Goal: Task Accomplishment & Management: Manage account settings

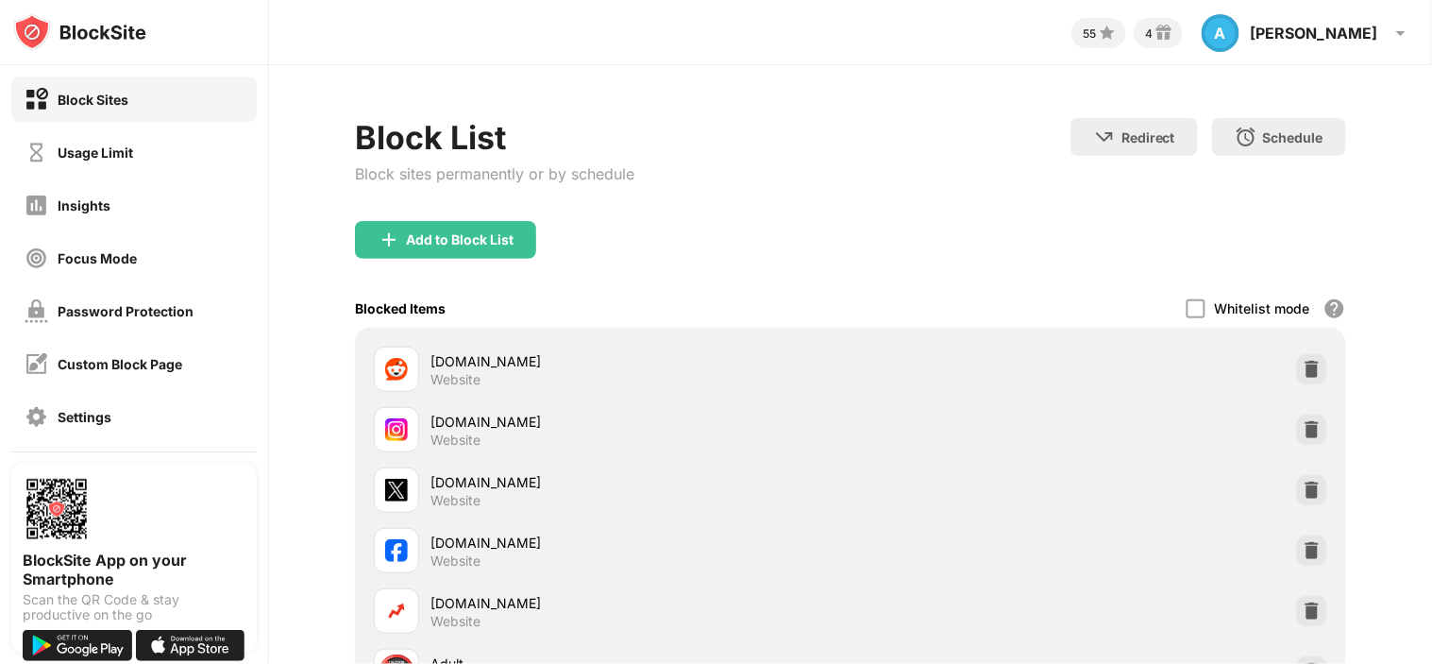
click at [139, 175] on div "Block Sites Usage Limit Insights Focus Mode Password Protection Custom Block Pa…" at bounding box center [134, 284] width 268 height 438
click at [123, 148] on div "Usage Limit" at bounding box center [96, 152] width 76 height 16
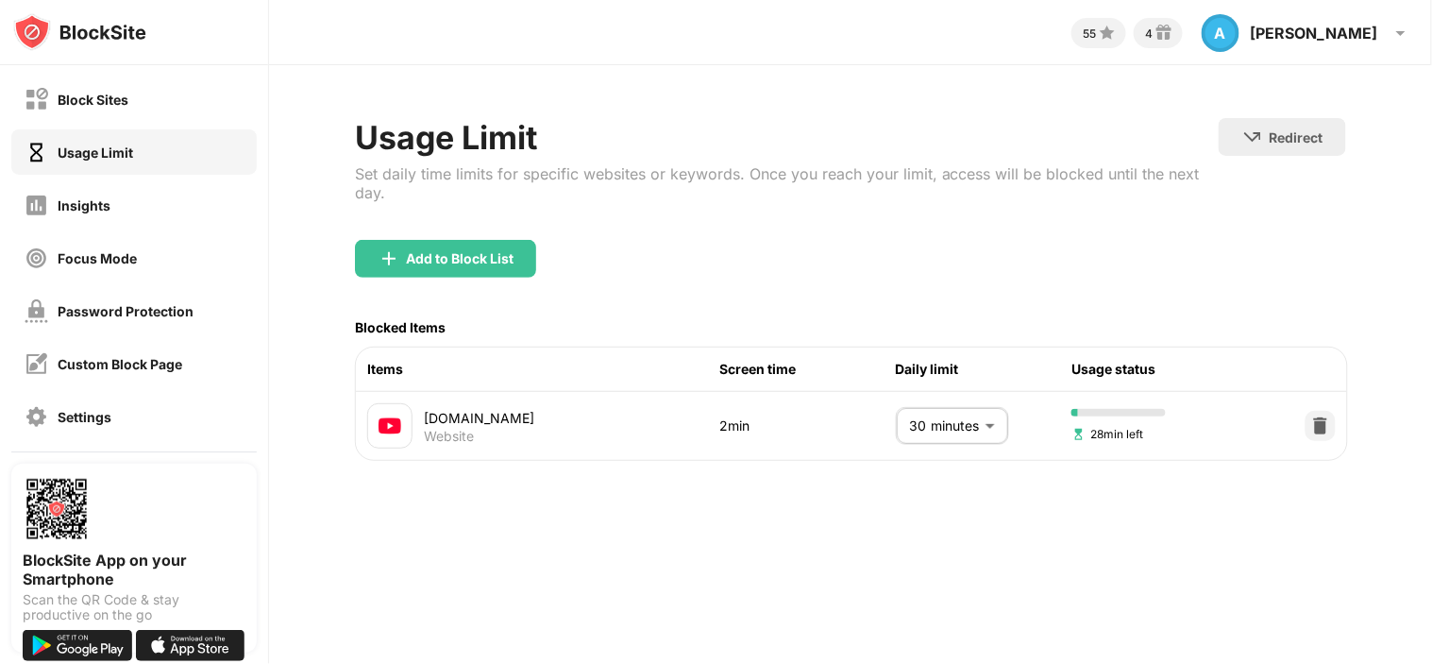
click at [983, 424] on body "Block Sites Usage Limit Insights Focus Mode Password Protection Custom Block Pa…" at bounding box center [716, 332] width 1432 height 664
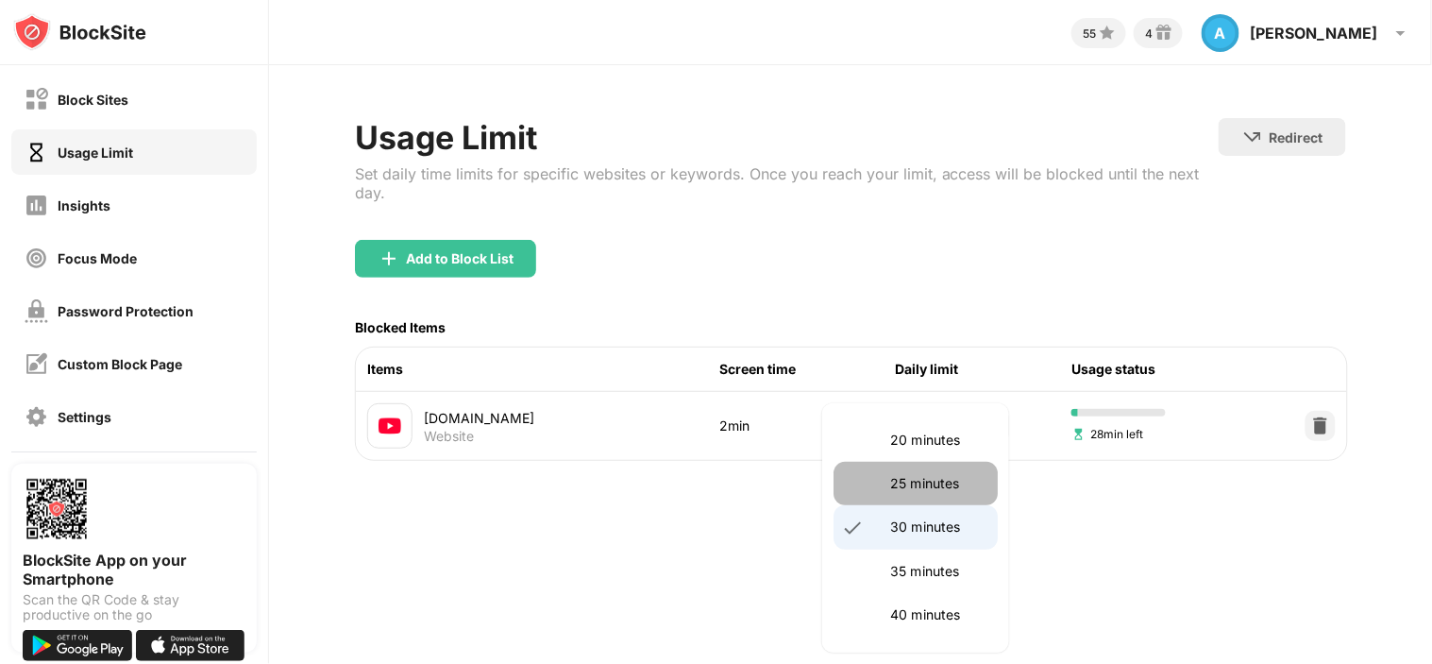
click at [940, 470] on li "25 minutes" at bounding box center [916, 483] width 164 height 43
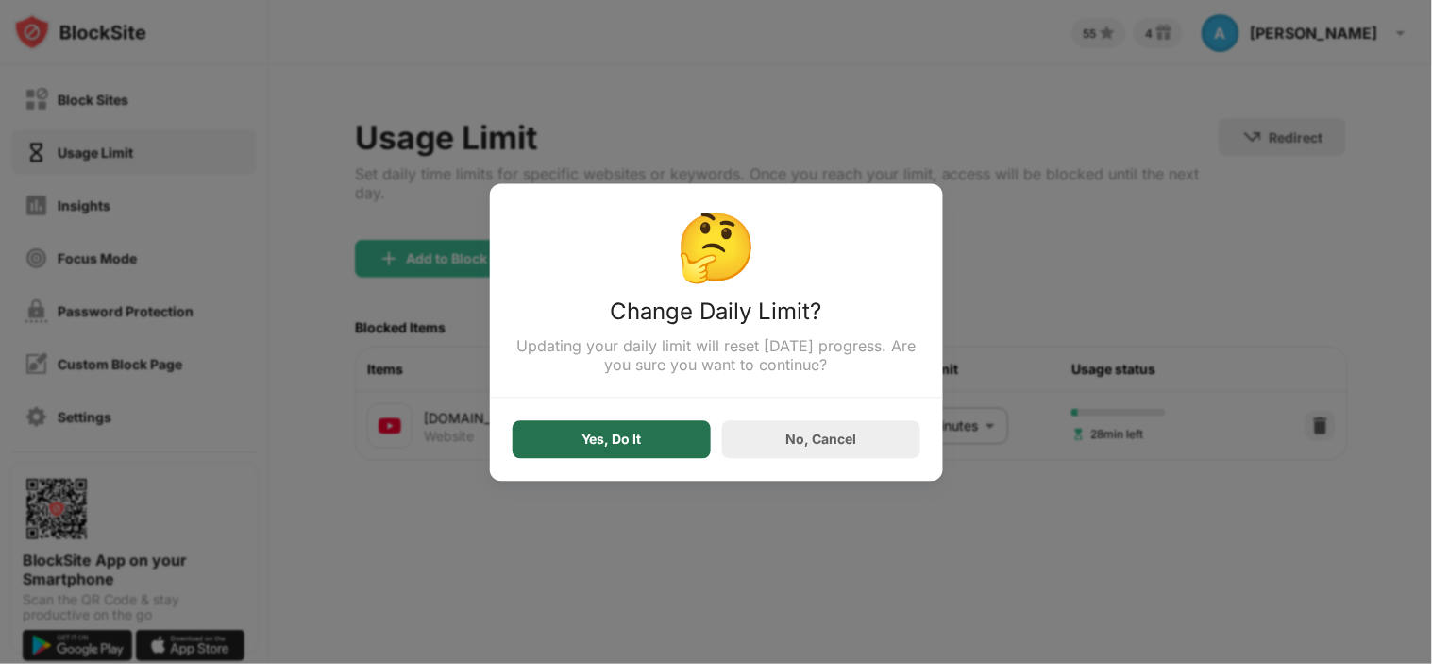
click at [670, 441] on div "Yes, Do It" at bounding box center [612, 439] width 198 height 38
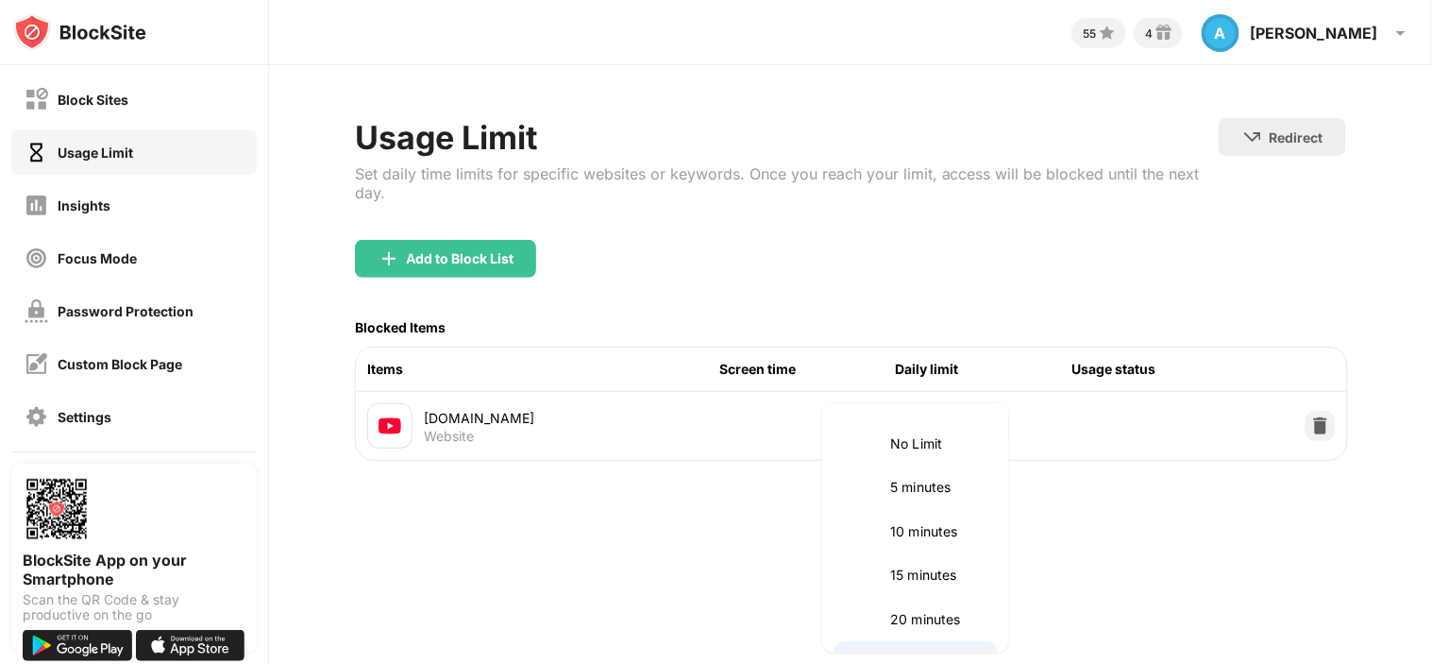
click at [969, 428] on body "Block Sites Usage Limit Insights Focus Mode Password Protection Custom Block Pa…" at bounding box center [716, 332] width 1432 height 664
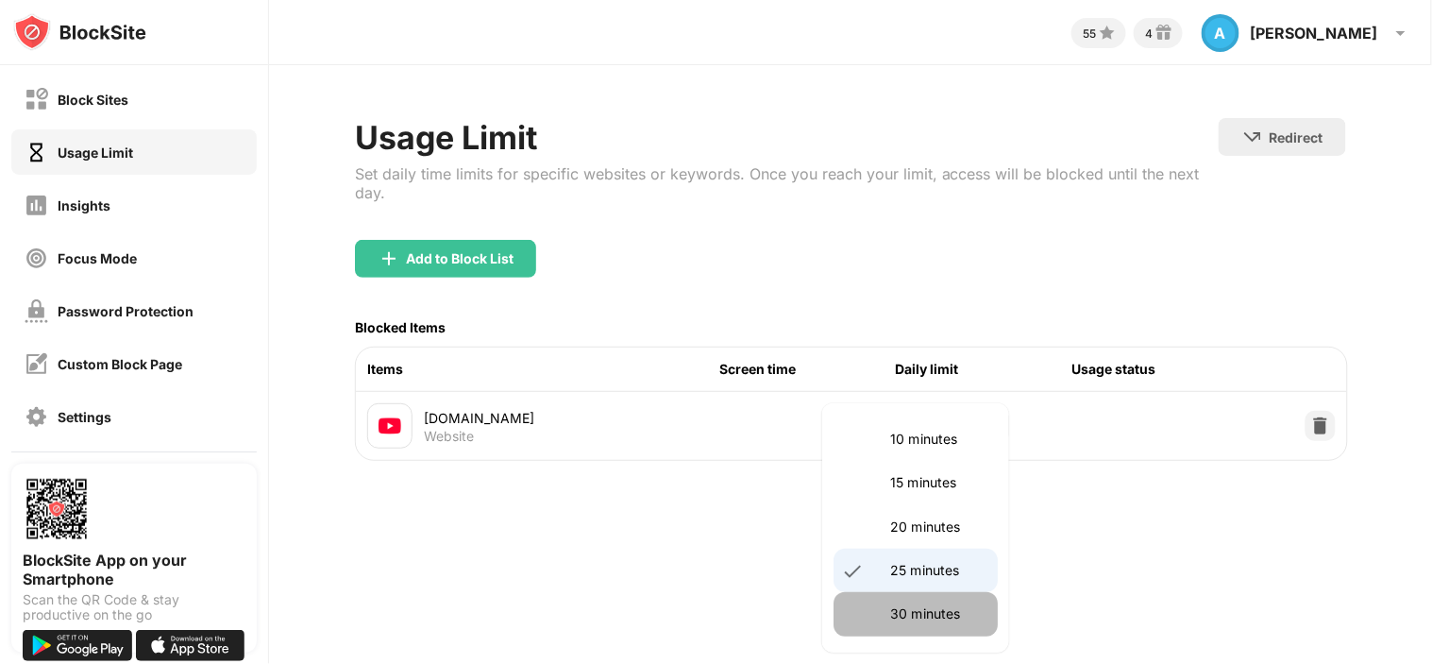
click at [940, 599] on li "30 minutes" at bounding box center [916, 613] width 164 height 43
type input "**"
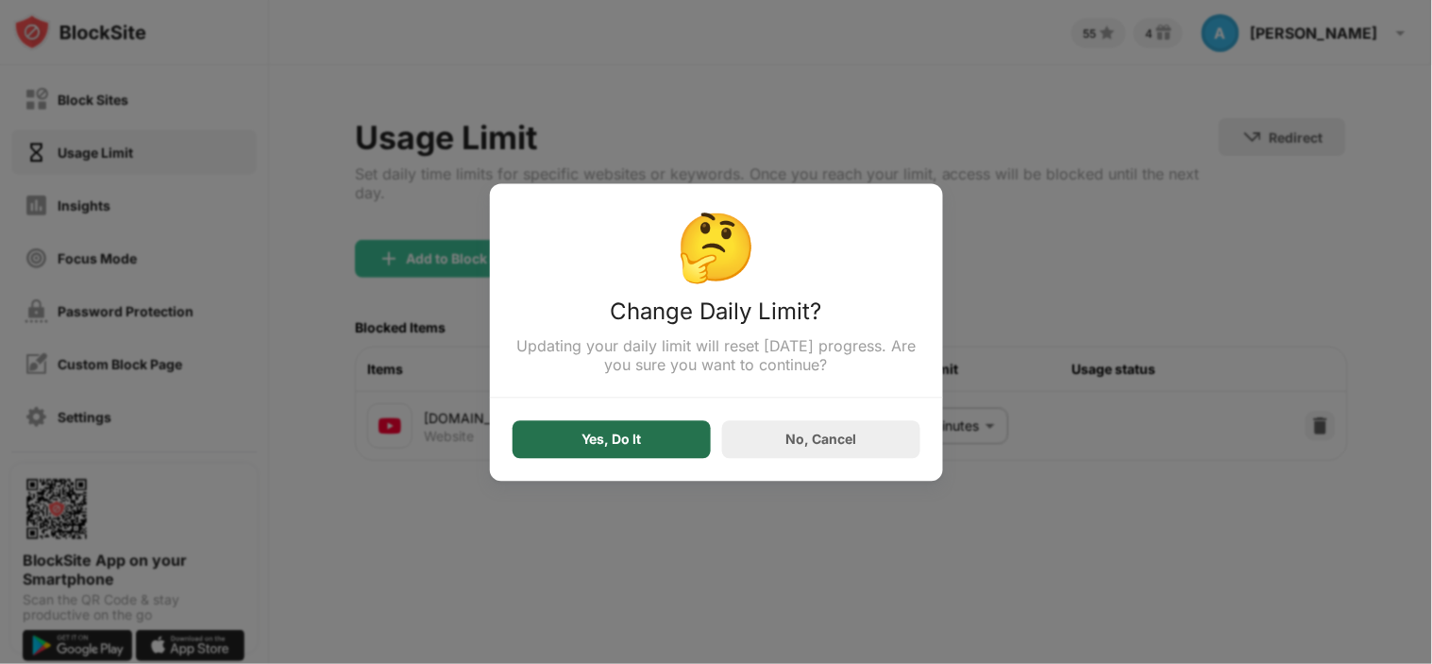
click at [665, 438] on div "Yes, Do It" at bounding box center [612, 439] width 198 height 38
